Goal: Obtain resource: Download file/media

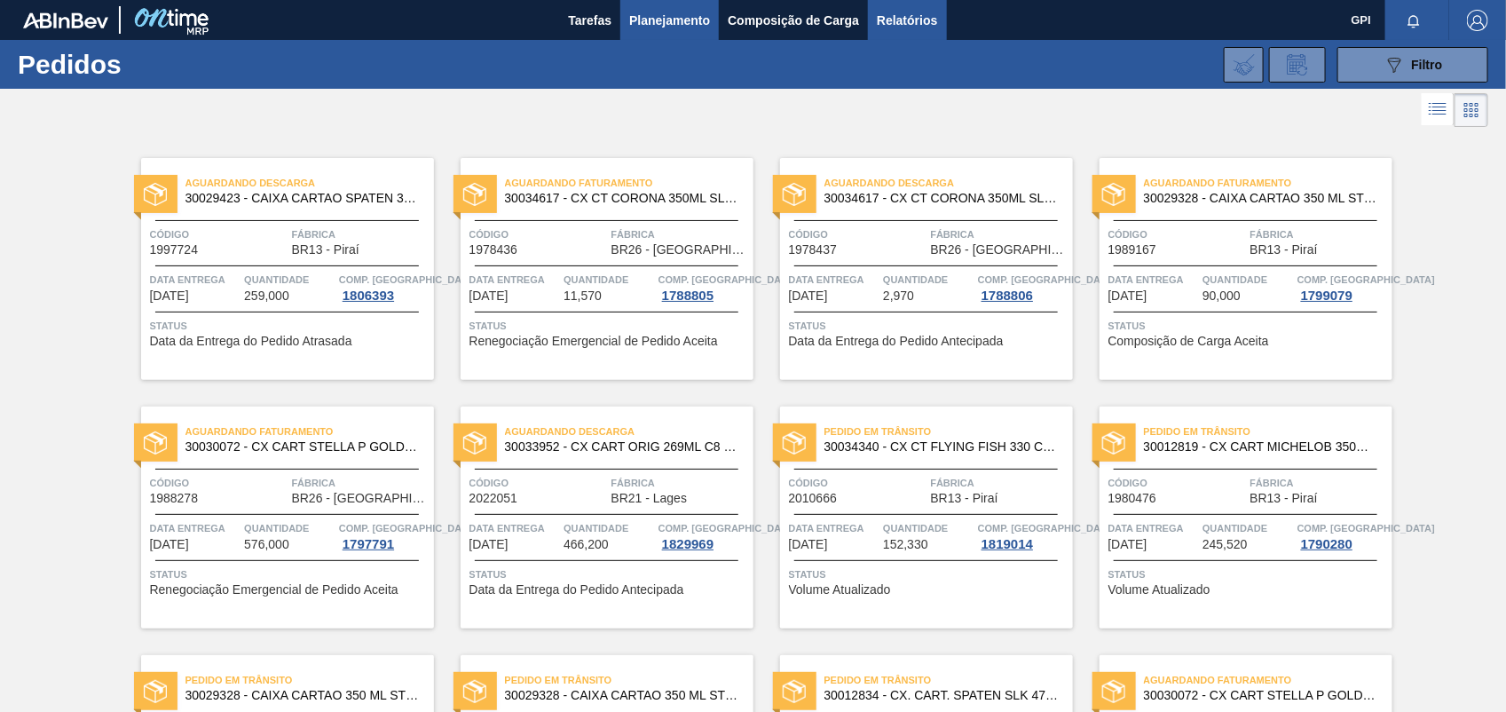
click at [888, 27] on span "Relatórios" at bounding box center [907, 20] width 60 height 21
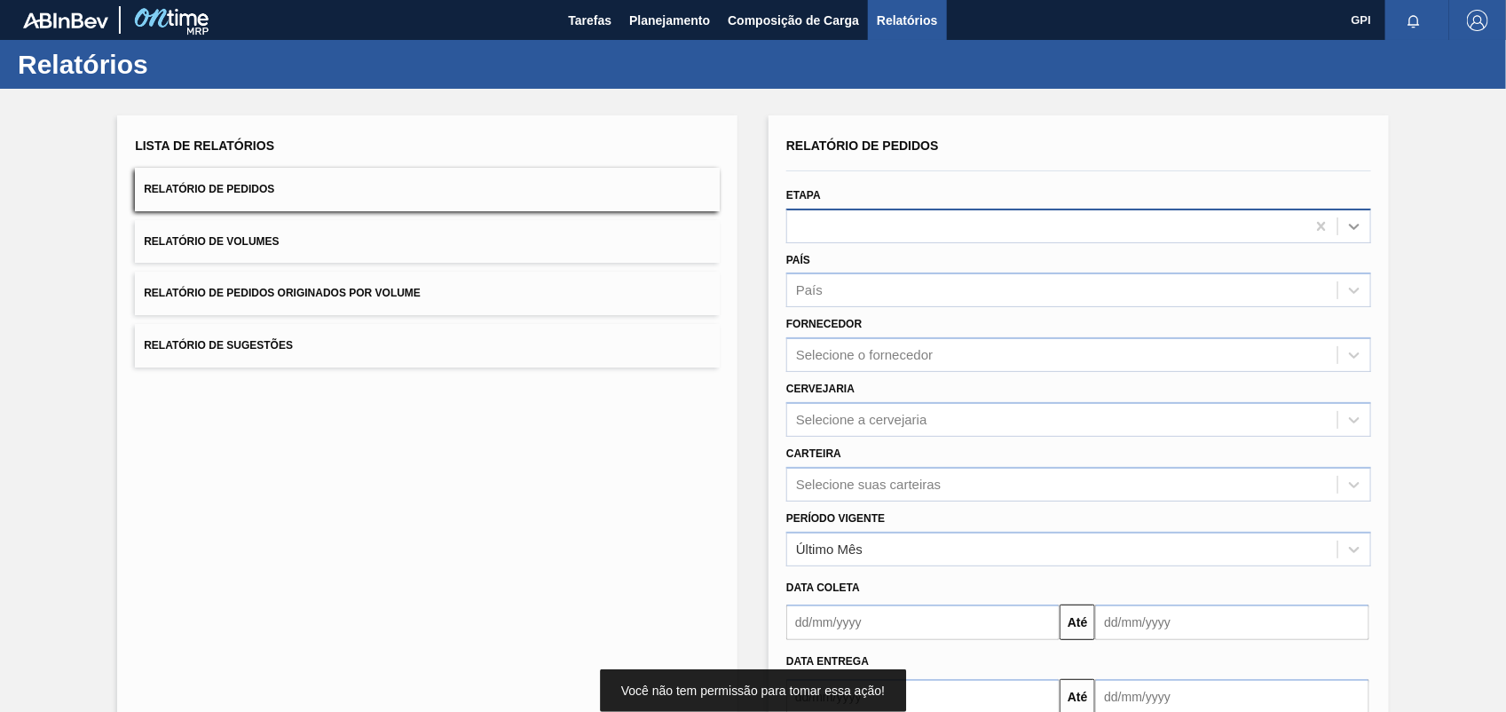
click at [1345, 224] on icon at bounding box center [1354, 226] width 18 height 18
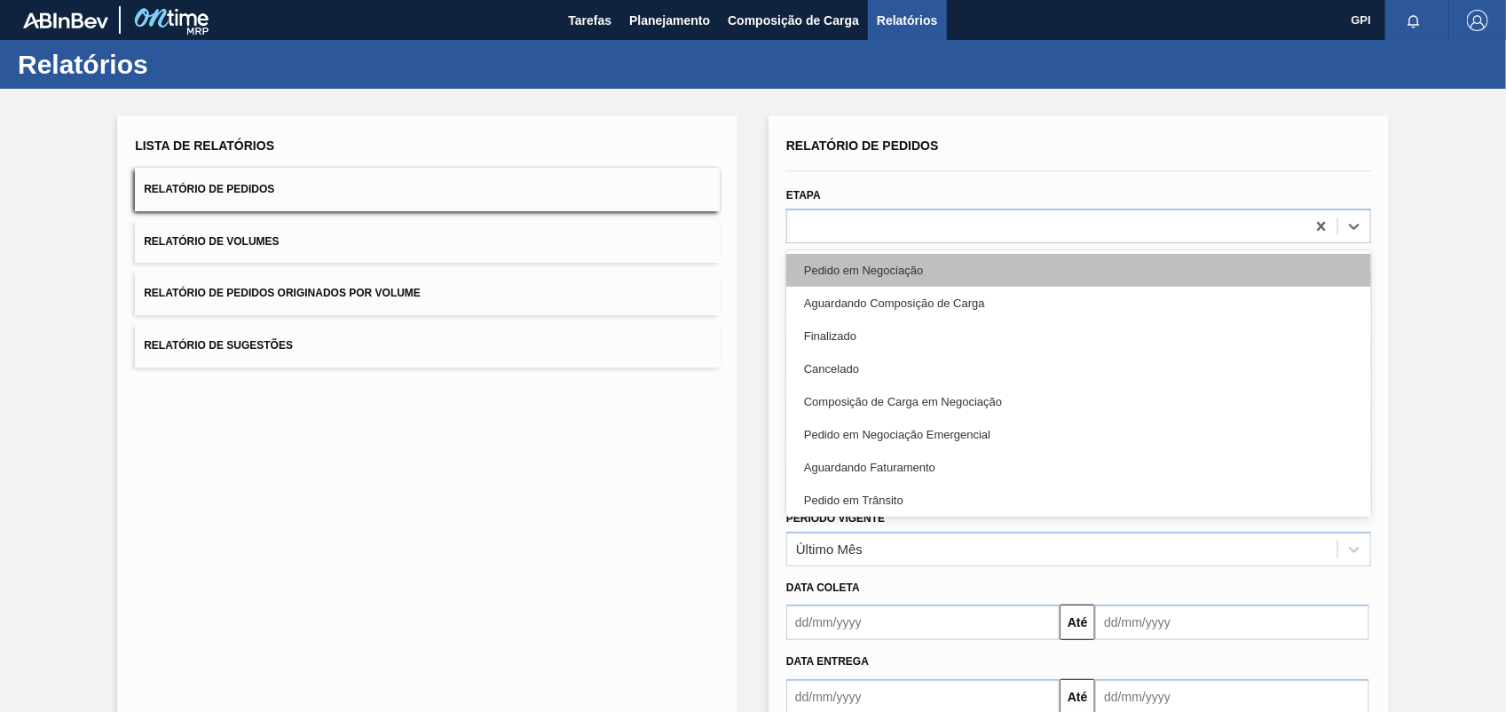
click at [799, 272] on div "Pedido em Negociação" at bounding box center [1078, 270] width 585 height 33
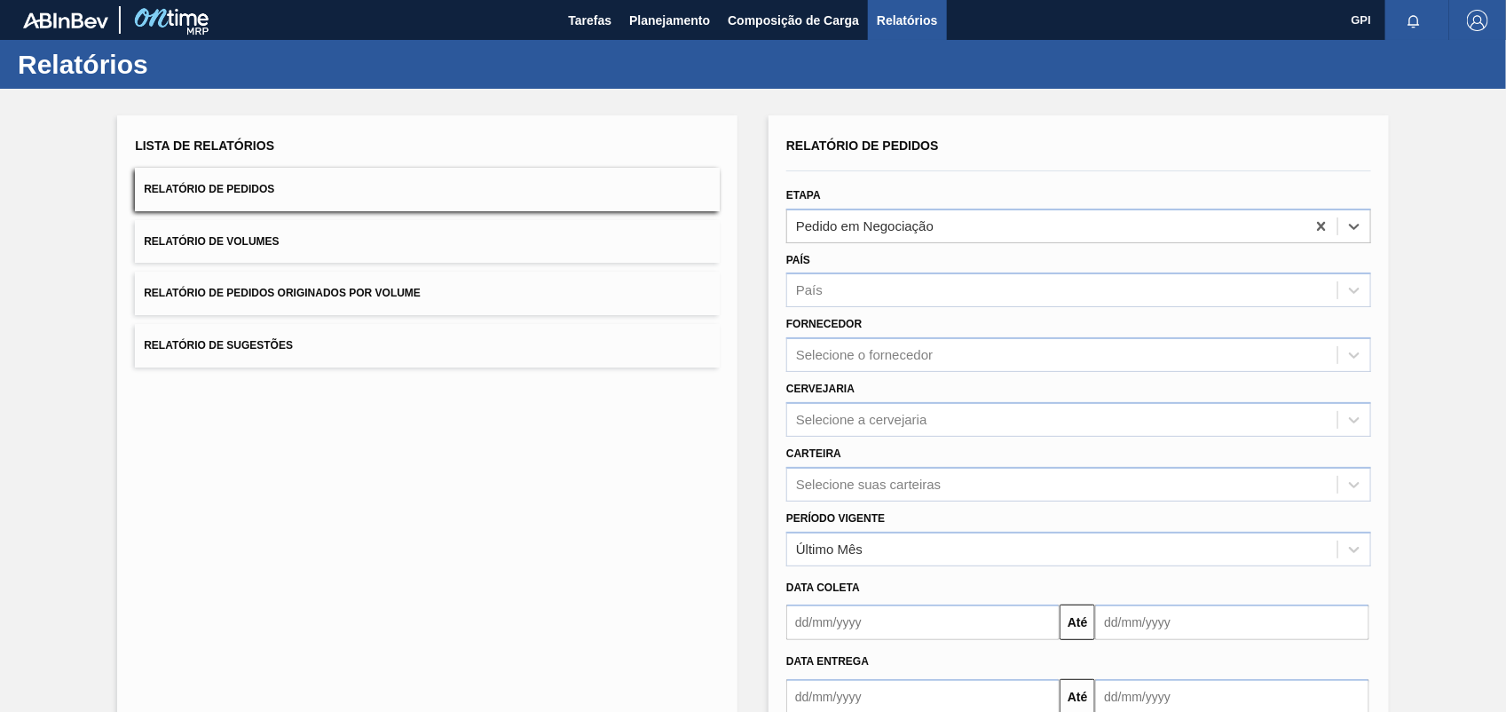
scroll to position [106, 0]
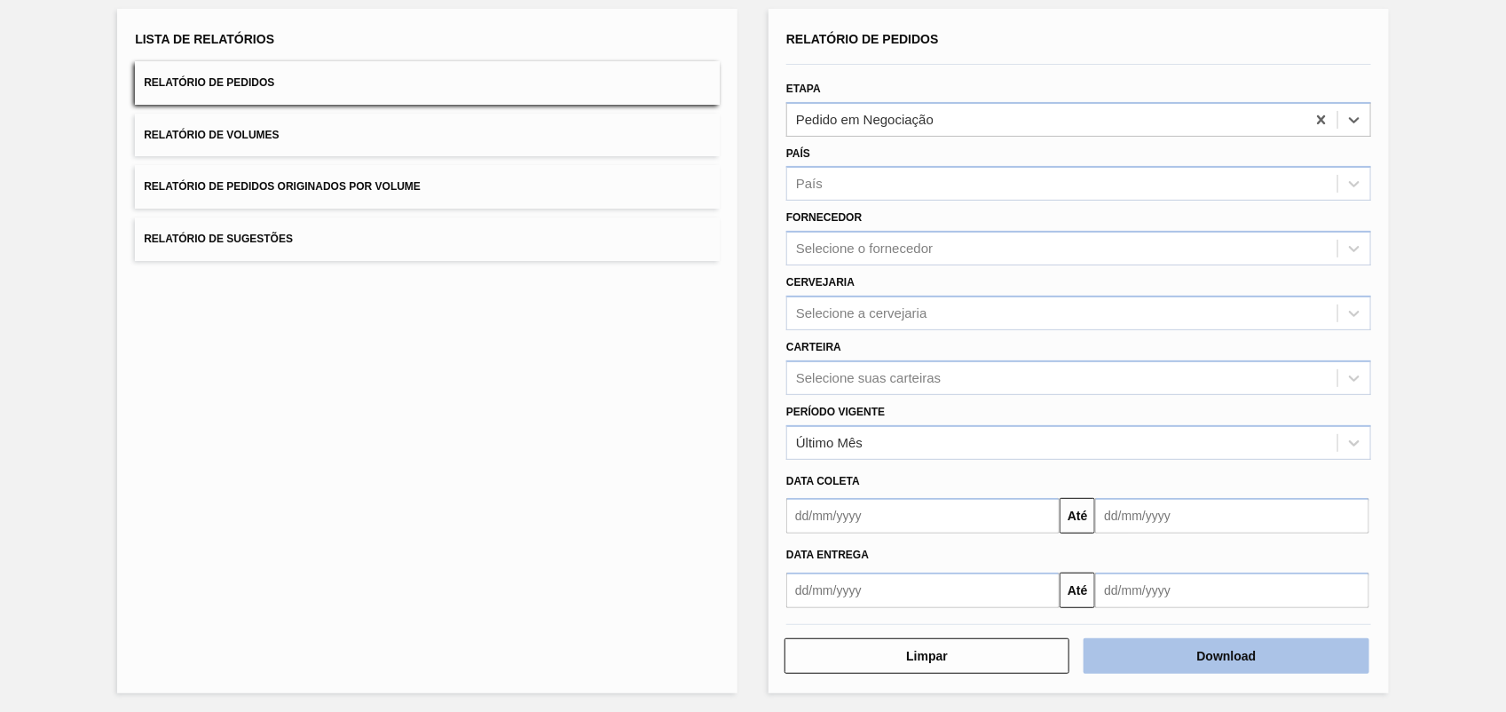
click at [1222, 662] on button "Download" at bounding box center [1225, 655] width 285 height 35
drag, startPoint x: 2, startPoint y: 12, endPoint x: 85, endPoint y: 263, distance: 264.6
click at [85, 263] on div "Lista de Relatórios Relatório de Pedidos Relatório de Volumes Relatório de Pedi…" at bounding box center [753, 348] width 1506 height 733
